Goal: Information Seeking & Learning: Check status

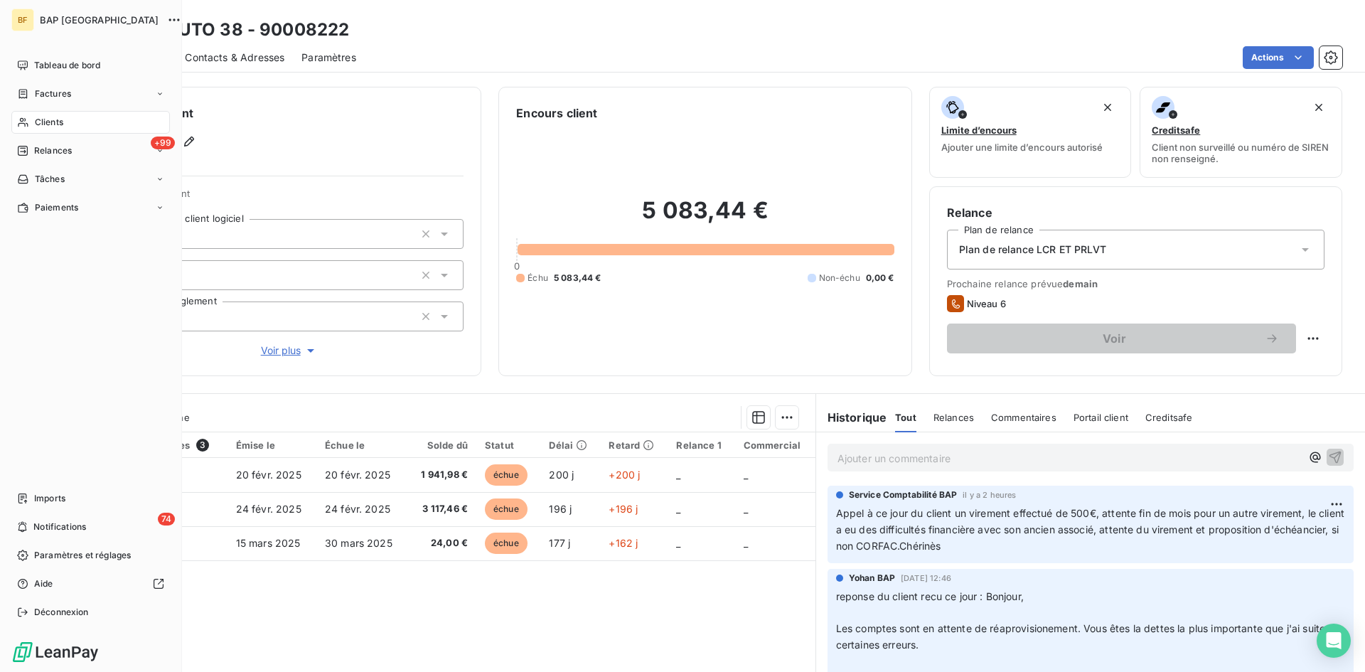
click at [39, 127] on span "Clients" at bounding box center [49, 122] width 28 height 13
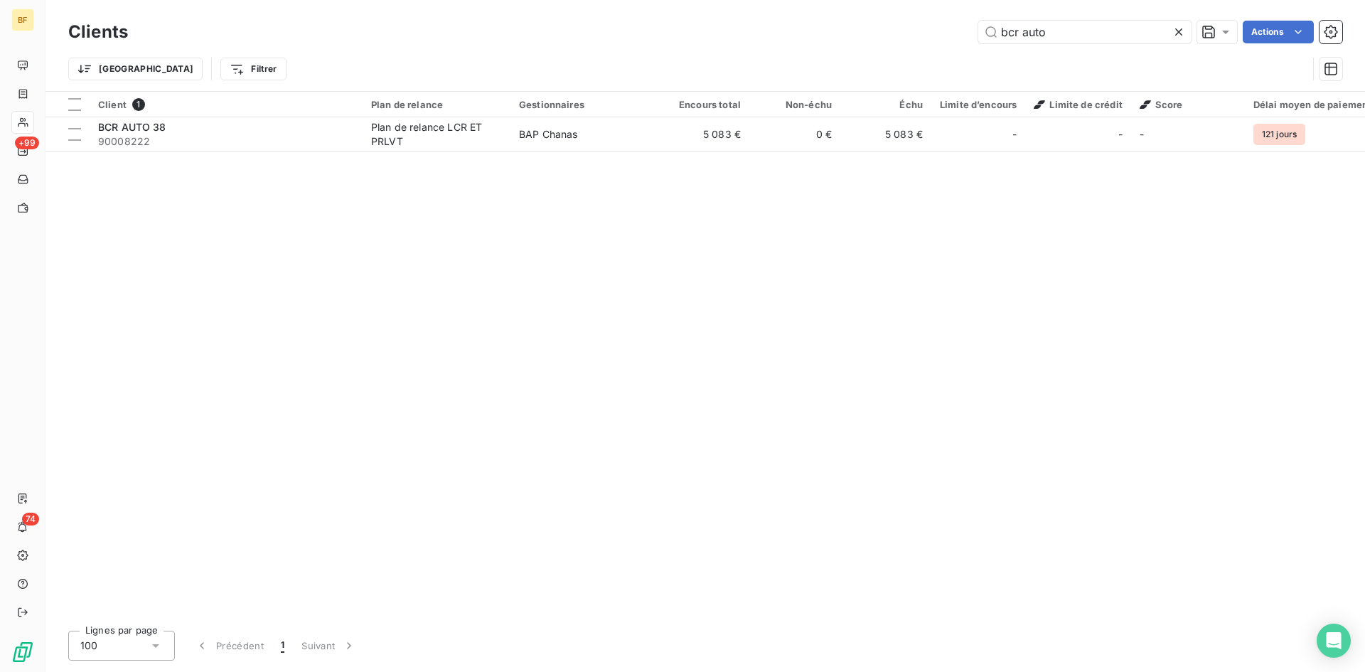
drag, startPoint x: 1056, startPoint y: 34, endPoint x: 825, endPoint y: 43, distance: 231.9
click at [825, 43] on div "bcr auto Actions" at bounding box center [743, 32] width 1197 height 23
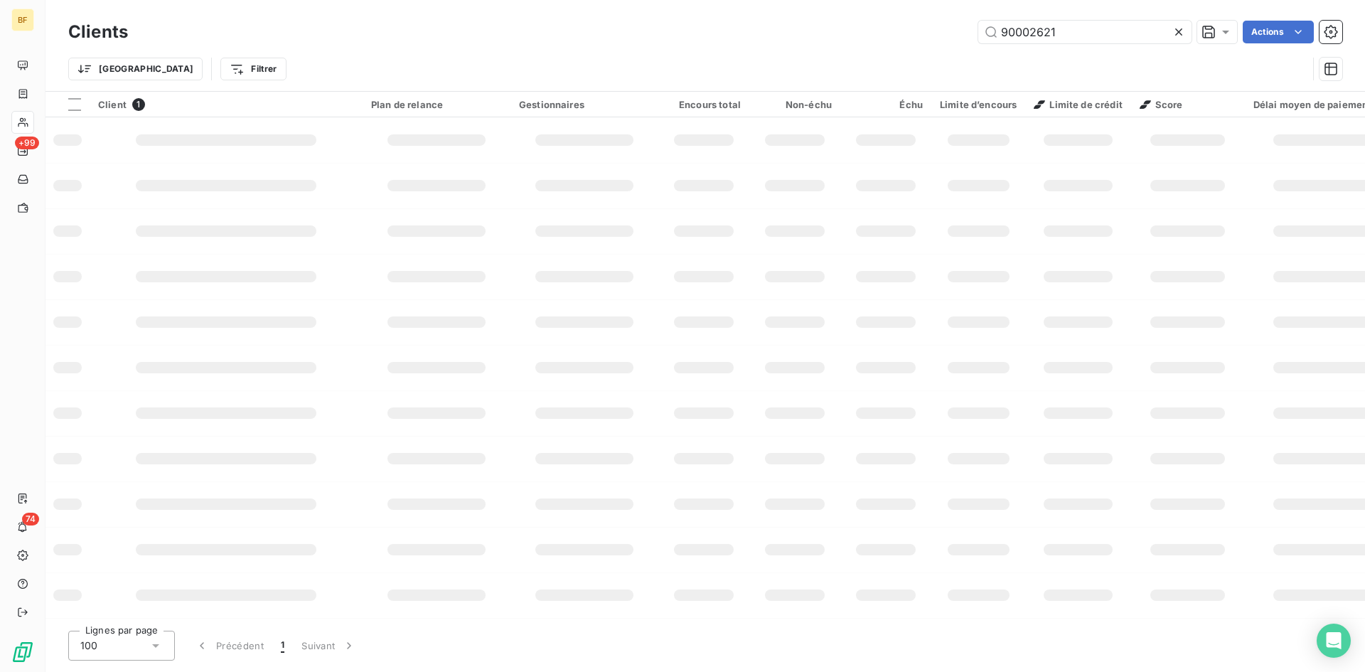
type input "90002621"
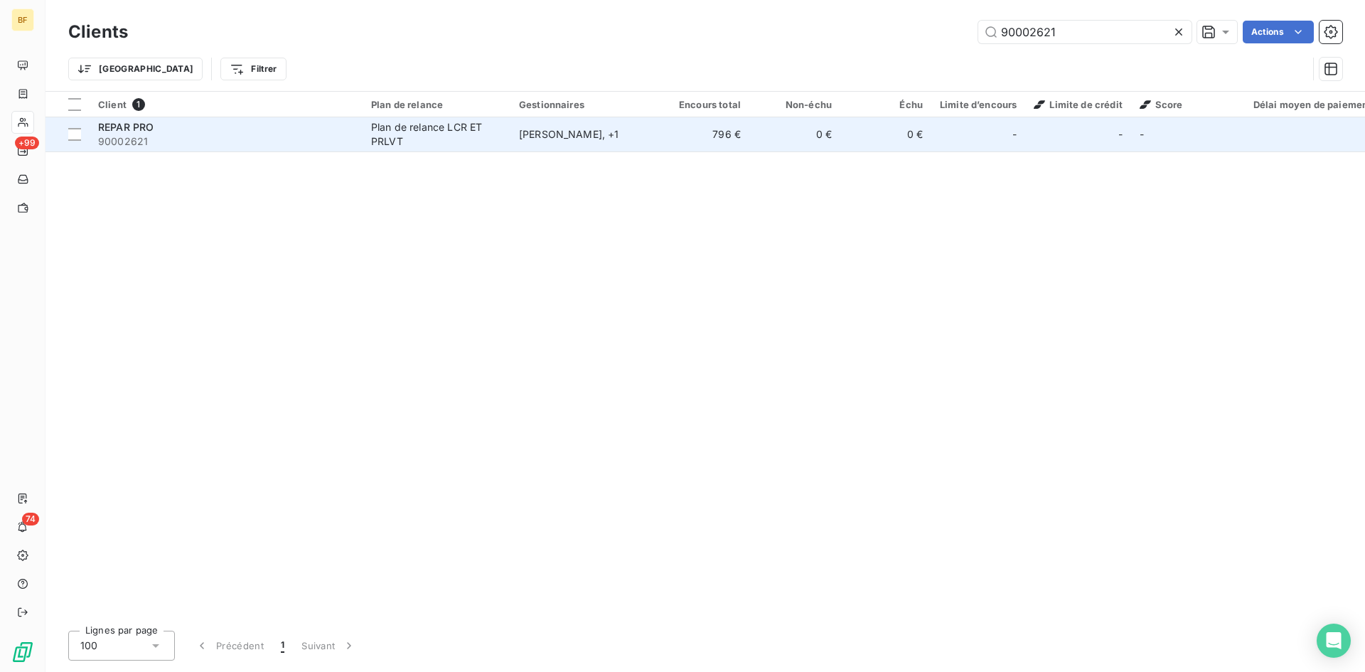
click at [154, 130] on div "REPAR PRO" at bounding box center [226, 127] width 256 height 14
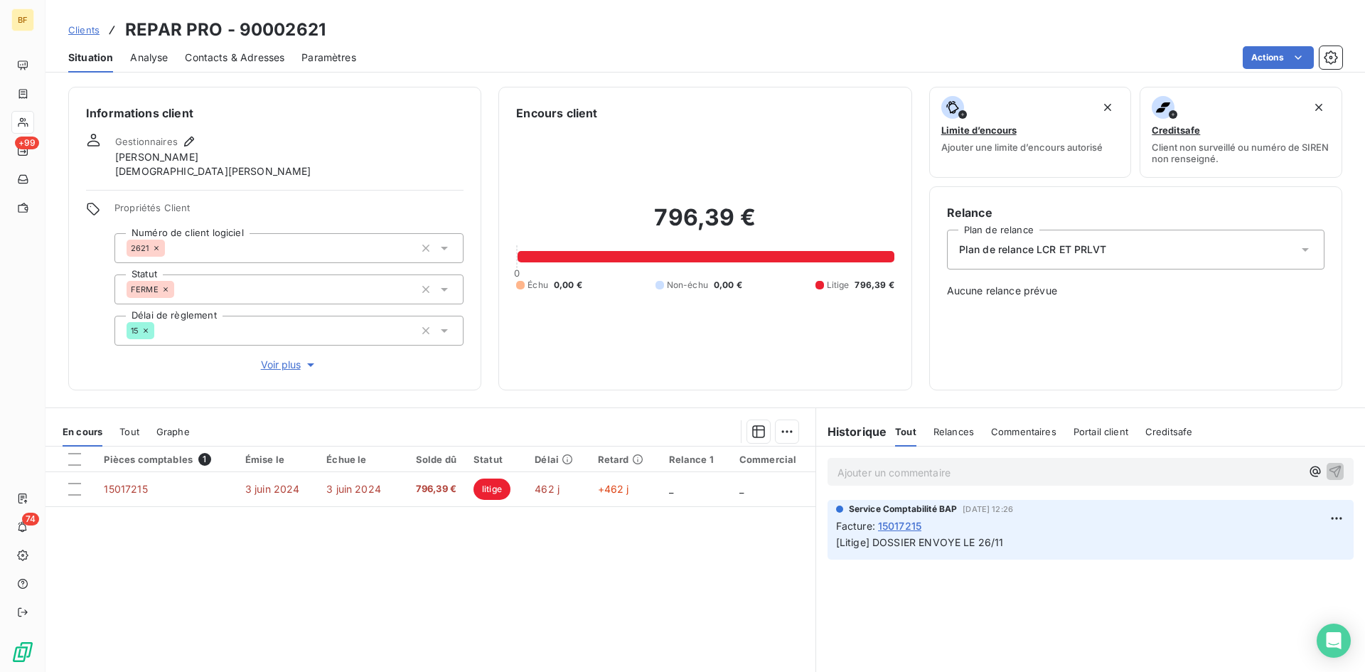
click at [904, 542] on span "[Litige] DOSSIER ENVOYE LE 26/11" at bounding box center [920, 542] width 168 height 12
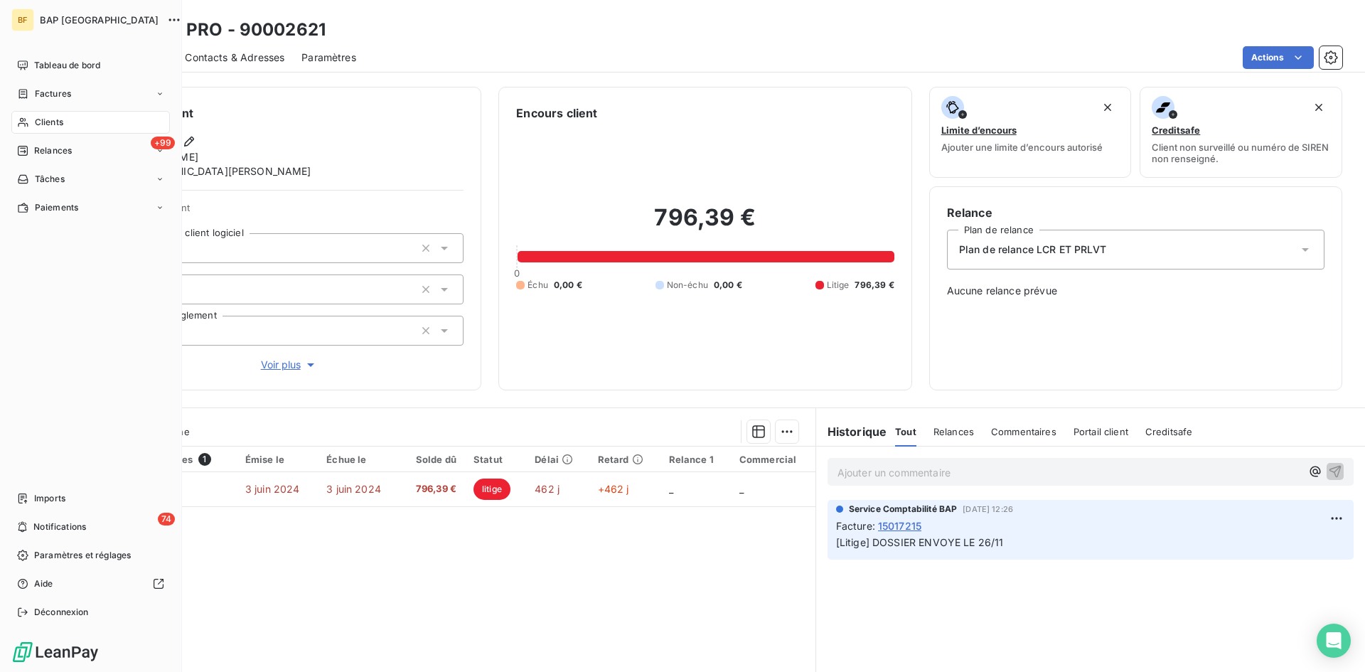
click at [55, 120] on span "Clients" at bounding box center [49, 122] width 28 height 13
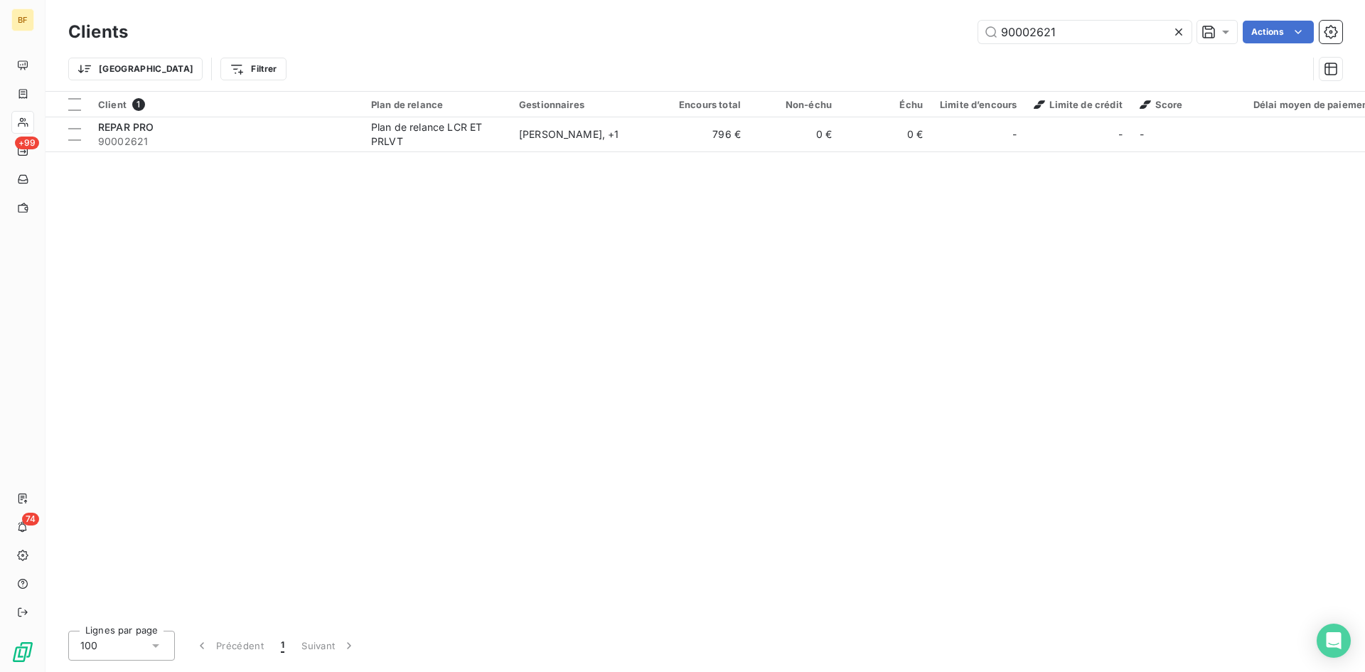
drag, startPoint x: 1061, startPoint y: 40, endPoint x: 781, endPoint y: 44, distance: 280.1
click at [781, 44] on div "Clients 90002621 Actions" at bounding box center [705, 32] width 1274 height 30
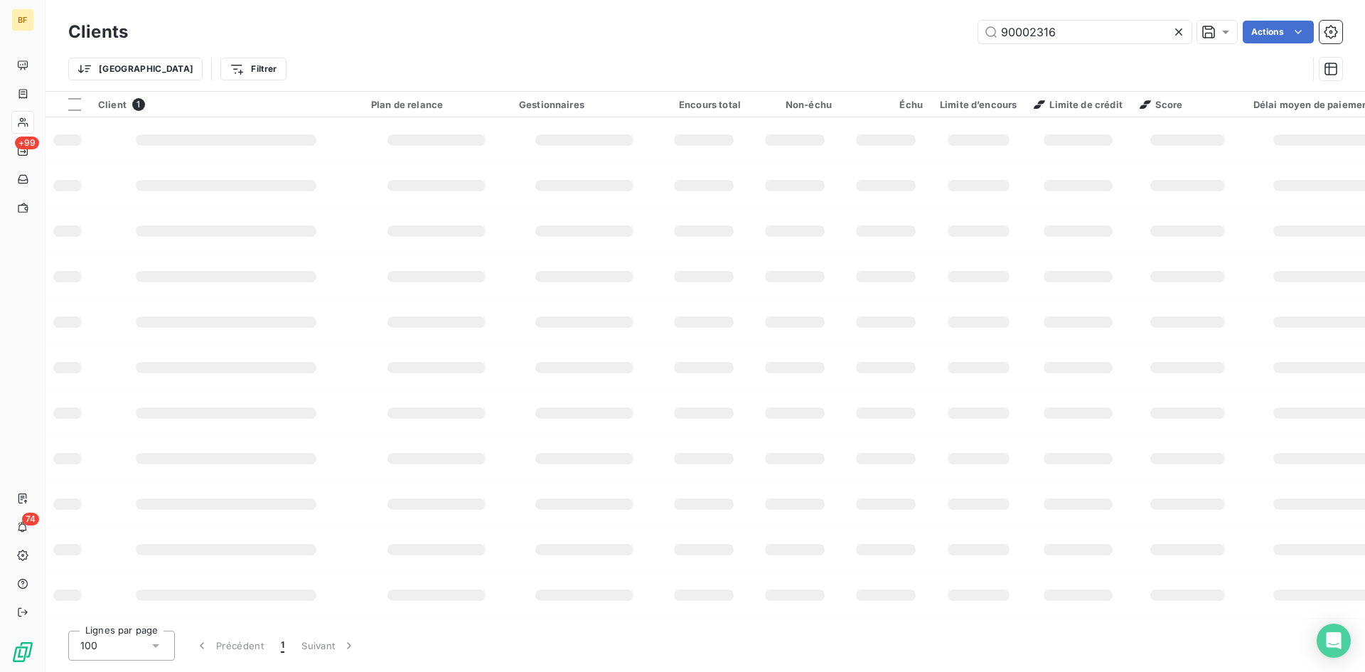
type input "90002316"
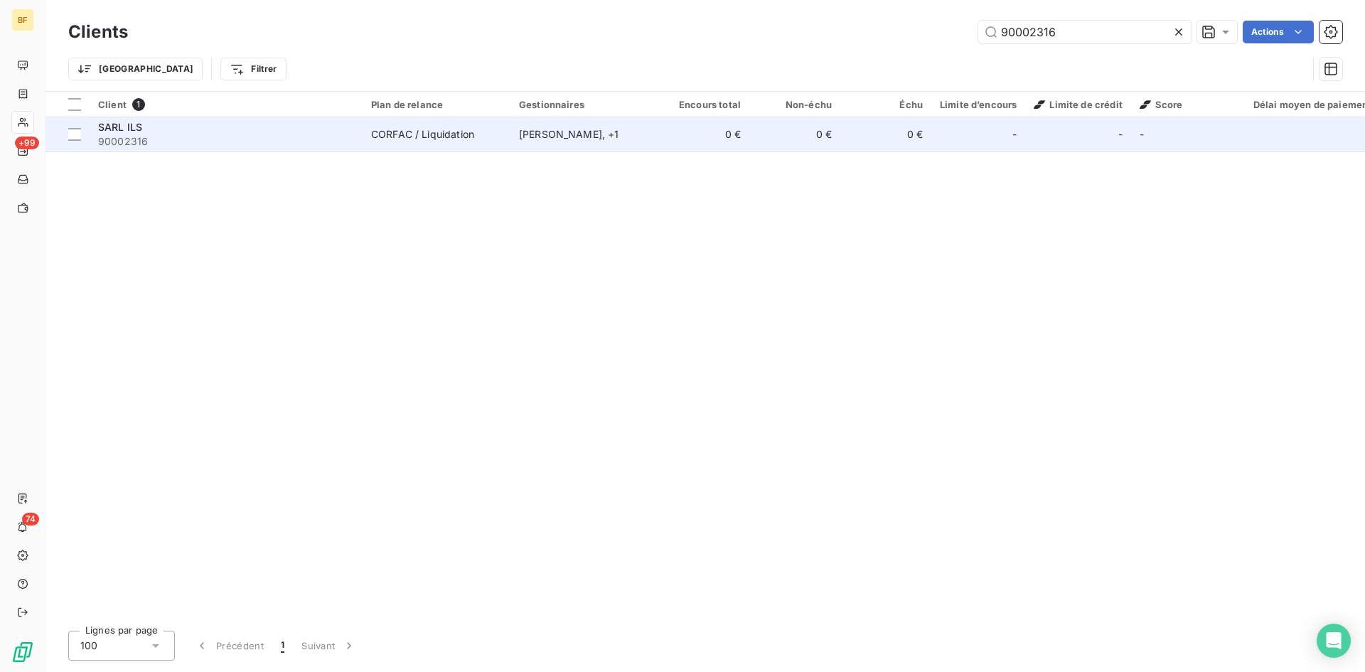
click at [323, 136] on span "90002316" at bounding box center [226, 141] width 256 height 14
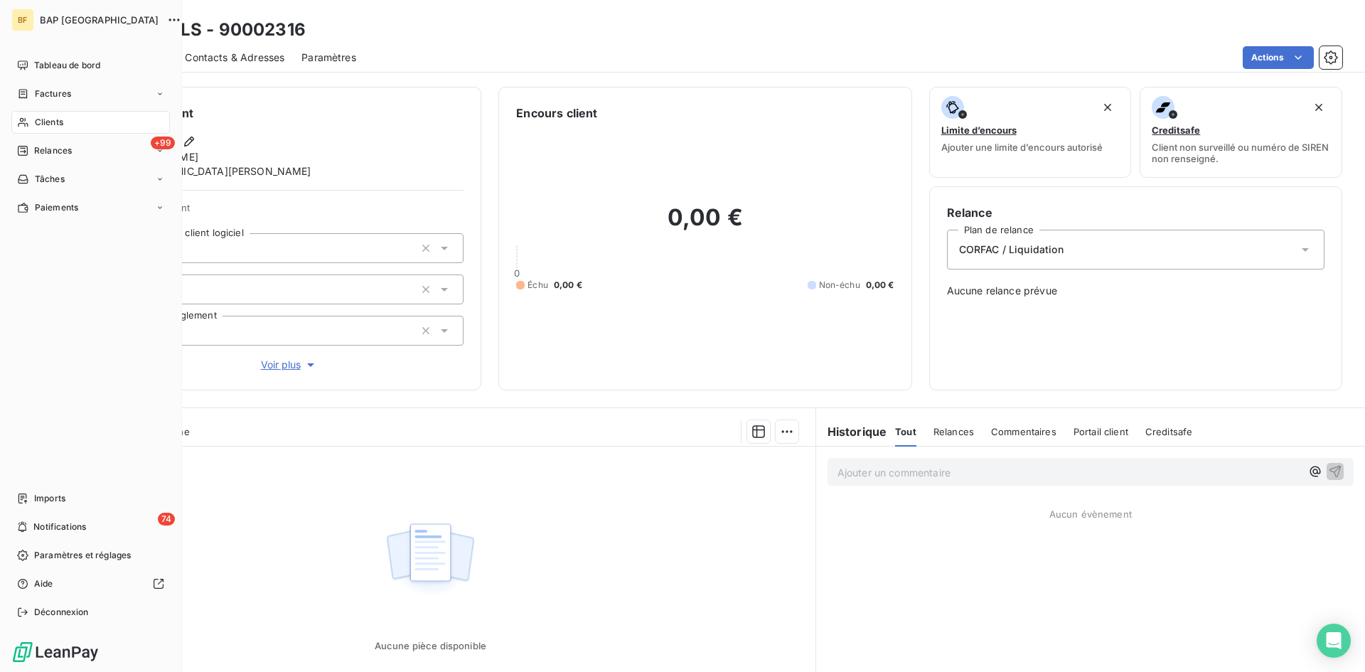
click at [50, 115] on div "Clients" at bounding box center [90, 122] width 159 height 23
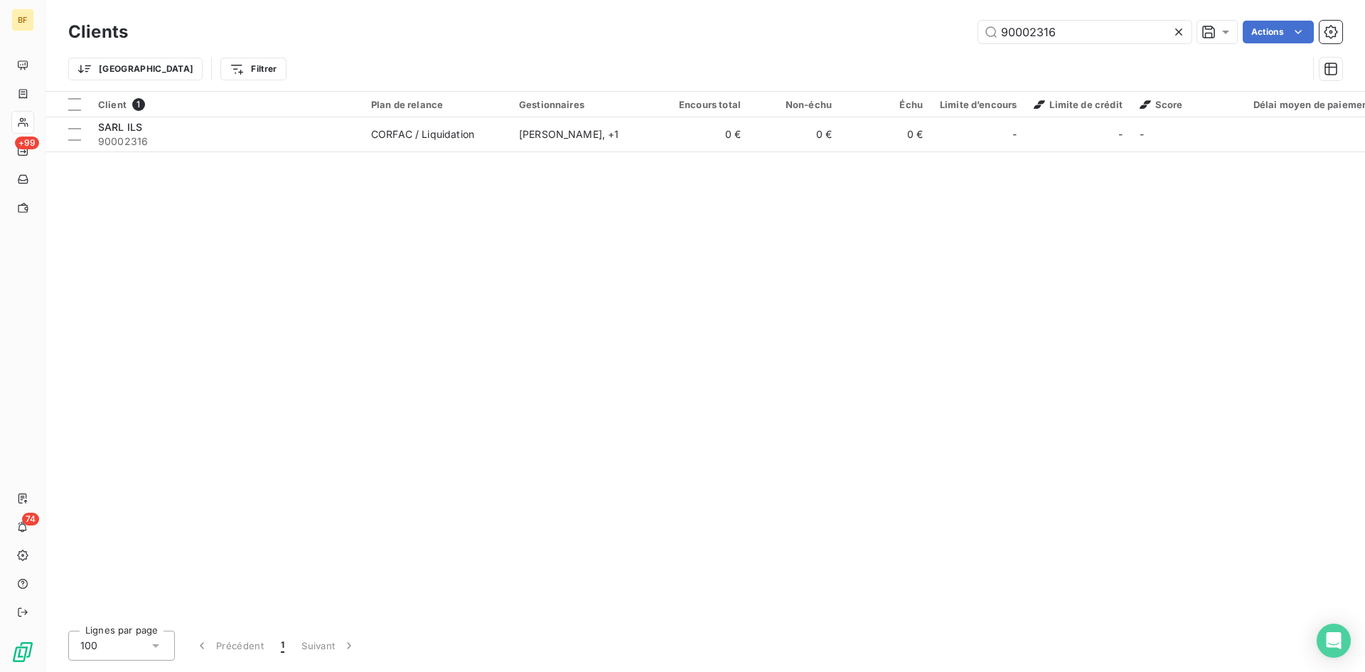
drag, startPoint x: 1062, startPoint y: 36, endPoint x: 804, endPoint y: 2, distance: 260.2
click at [808, 7] on div "Clients 90002316 Actions Trier Filtrer" at bounding box center [704, 45] width 1319 height 91
type input "motors concept"
click at [158, 112] on th "Client 1" at bounding box center [226, 105] width 273 height 26
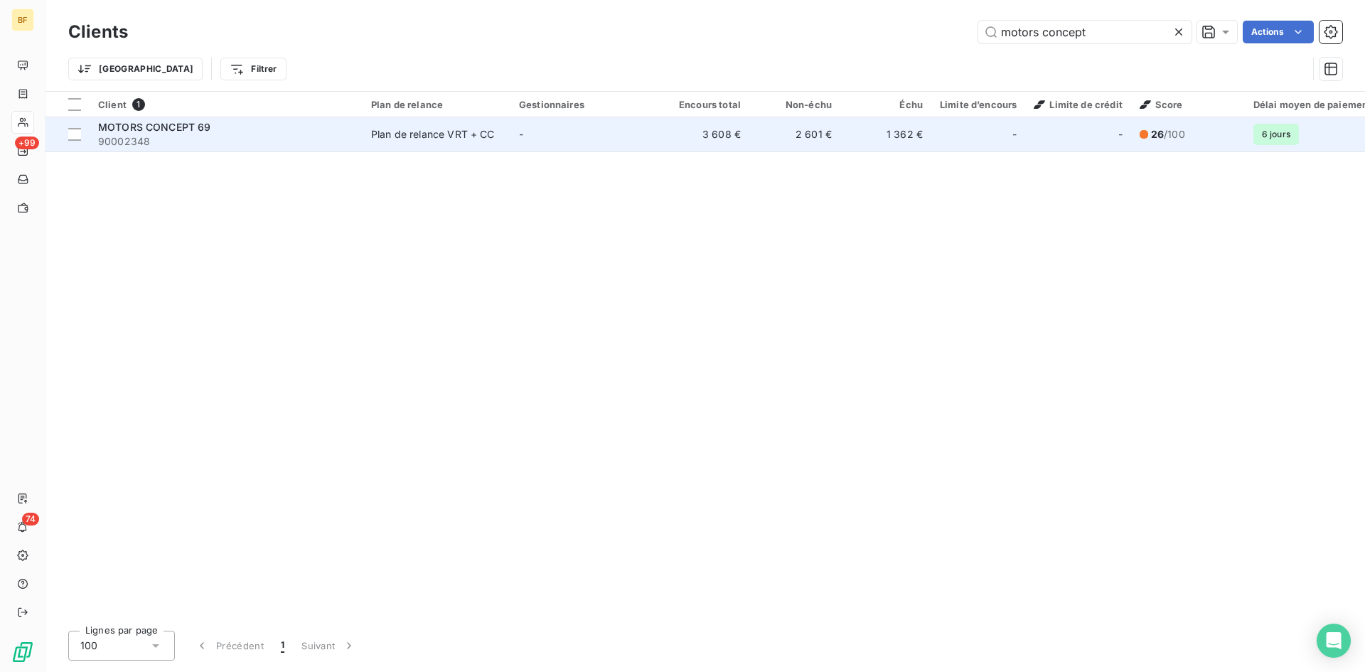
click at [168, 139] on span "90002348" at bounding box center [226, 141] width 256 height 14
